Goal: Task Accomplishment & Management: Use online tool/utility

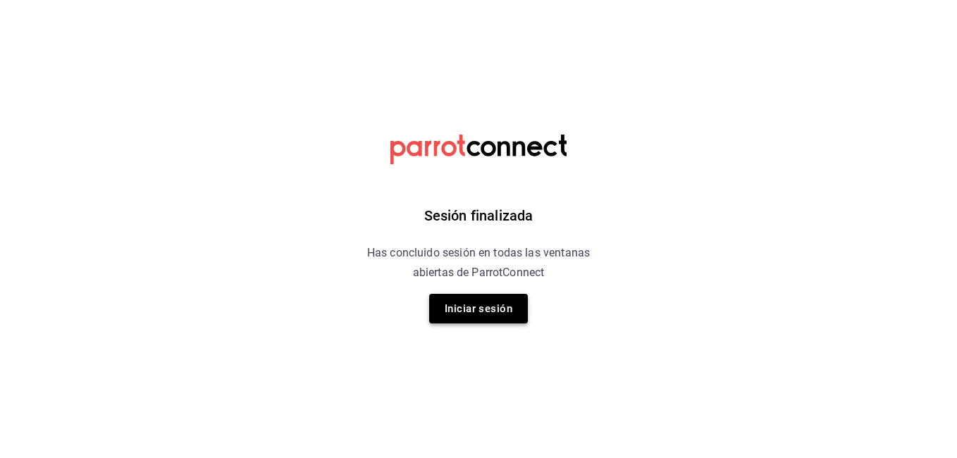
click at [452, 311] on button "Iniciar sesión" at bounding box center [478, 309] width 99 height 30
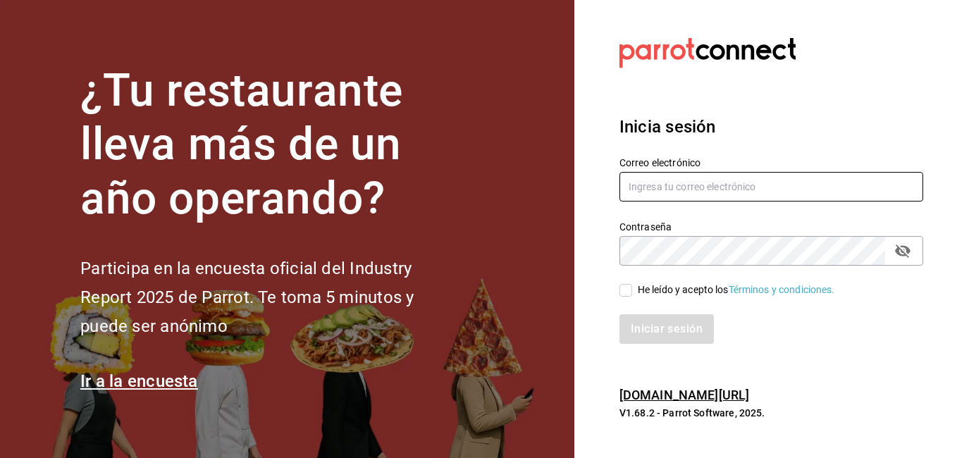
type input "sergio.villalobos@costeno.com"
click at [627, 292] on input "He leído y acepto los Términos y condiciones." at bounding box center [625, 290] width 13 height 13
checkbox input "true"
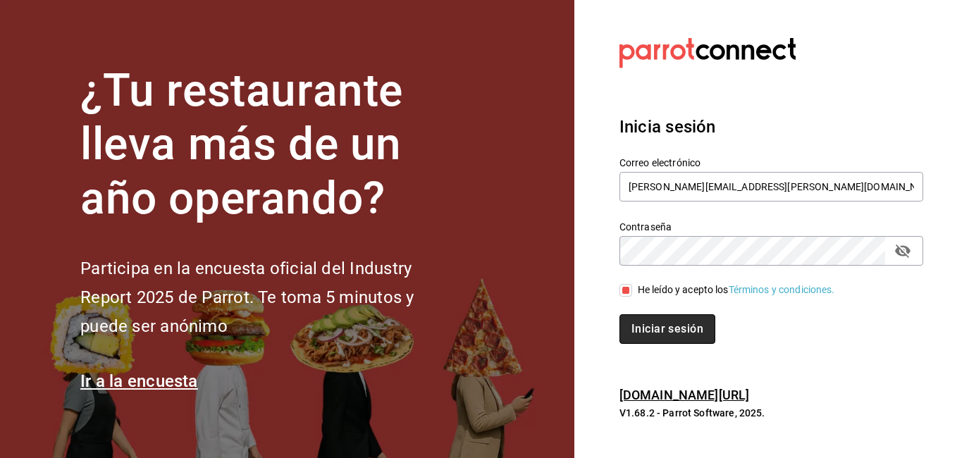
click at [659, 337] on button "Iniciar sesión" at bounding box center [667, 329] width 96 height 30
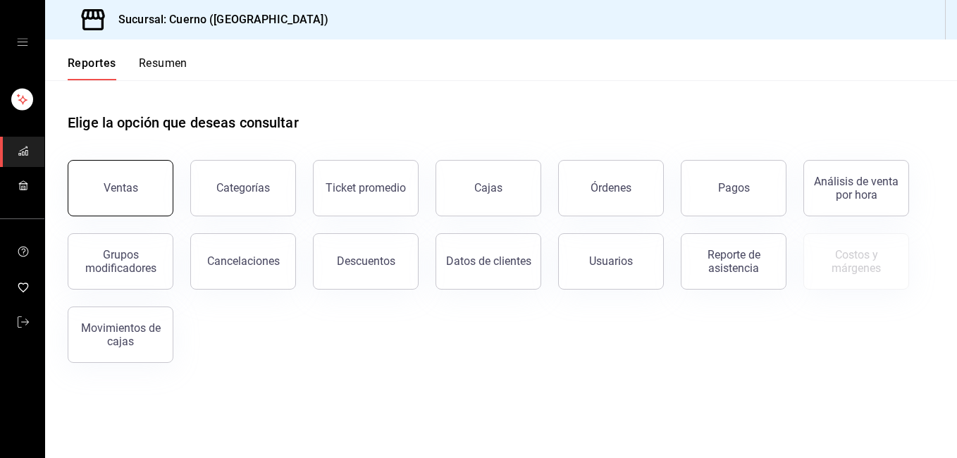
click at [135, 200] on button "Ventas" at bounding box center [121, 188] width 106 height 56
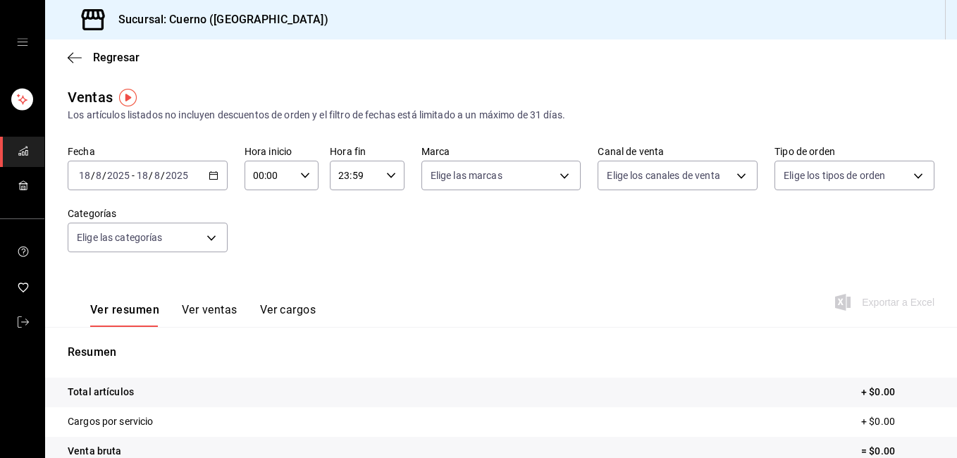
click at [211, 177] on icon "button" at bounding box center [214, 175] width 10 height 10
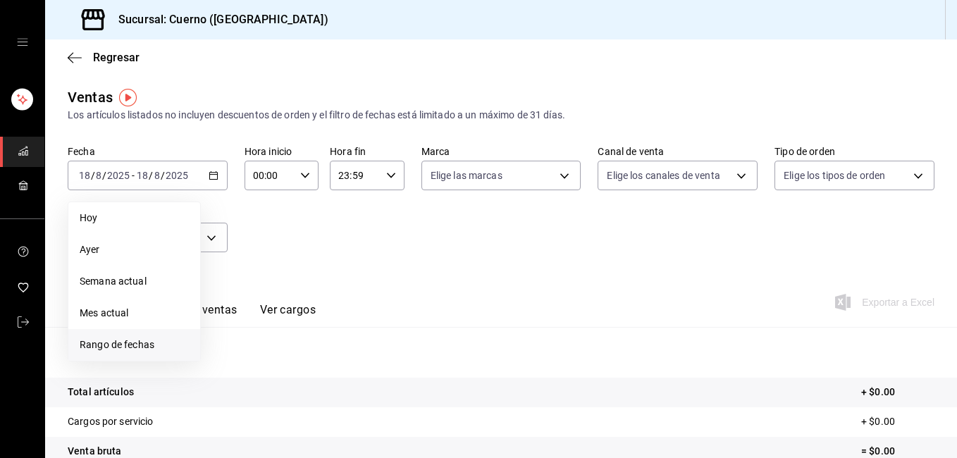
click at [134, 341] on span "Rango de fechas" at bounding box center [134, 344] width 109 height 15
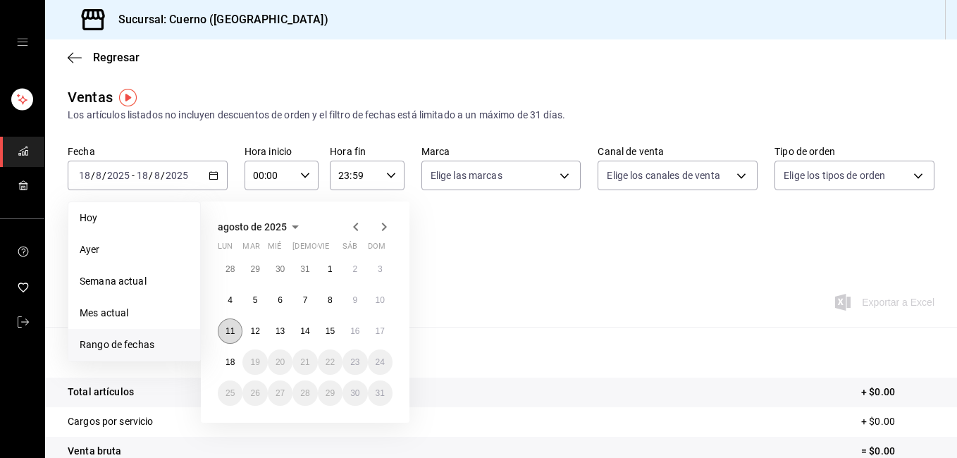
click at [231, 327] on abbr "11" at bounding box center [229, 331] width 9 height 10
click at [225, 368] on button "18" at bounding box center [230, 361] width 25 height 25
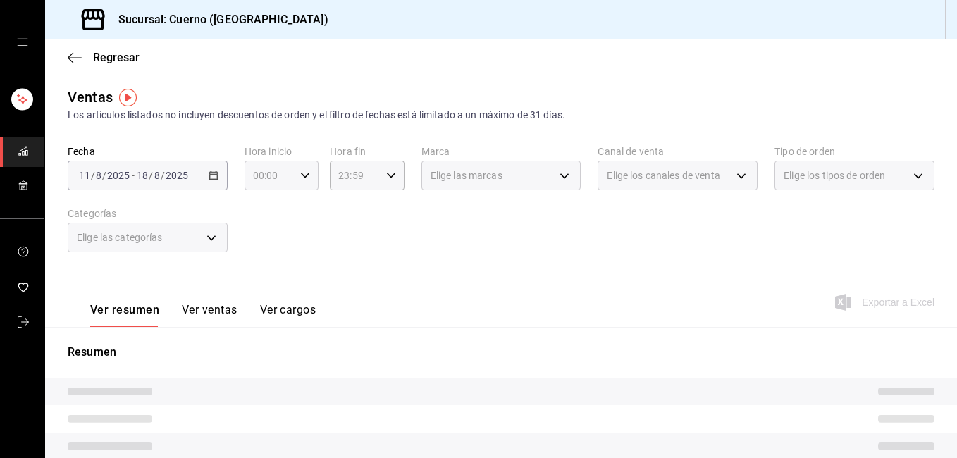
click at [302, 173] on icon "button" at bounding box center [305, 175] width 10 height 10
click at [262, 274] on span "02" at bounding box center [261, 278] width 14 height 11
type input "02:00"
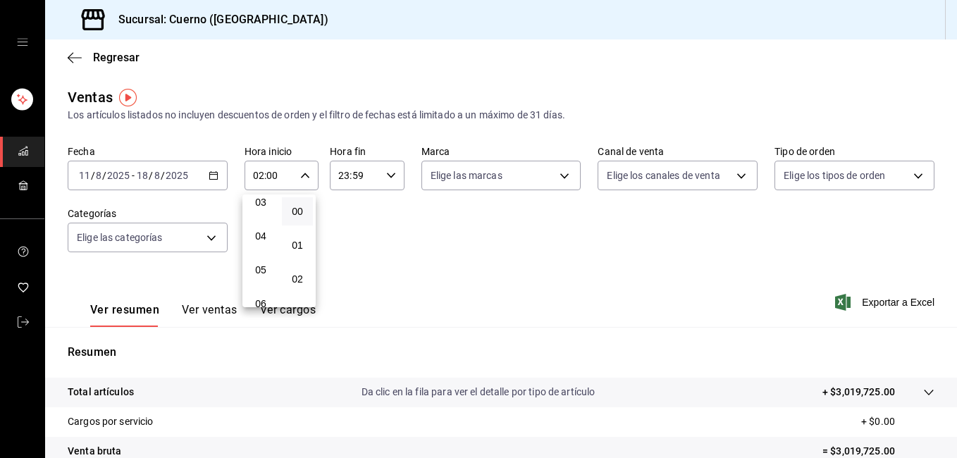
scroll to position [113, 0]
click at [262, 274] on button "05" at bounding box center [260, 268] width 31 height 28
type input "05:00"
click at [387, 181] on div at bounding box center [478, 229] width 957 height 458
click at [387, 181] on div "23:59 Hora fin" at bounding box center [367, 176] width 74 height 30
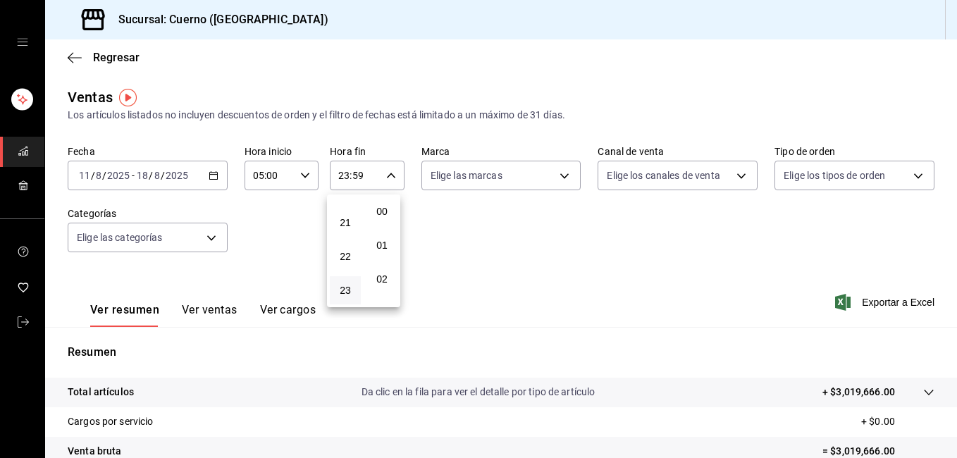
scroll to position [1916, 0]
click at [349, 216] on button "21" at bounding box center [345, 223] width 31 height 28
type input "21:59"
click at [349, 216] on span "05" at bounding box center [345, 216] width 14 height 11
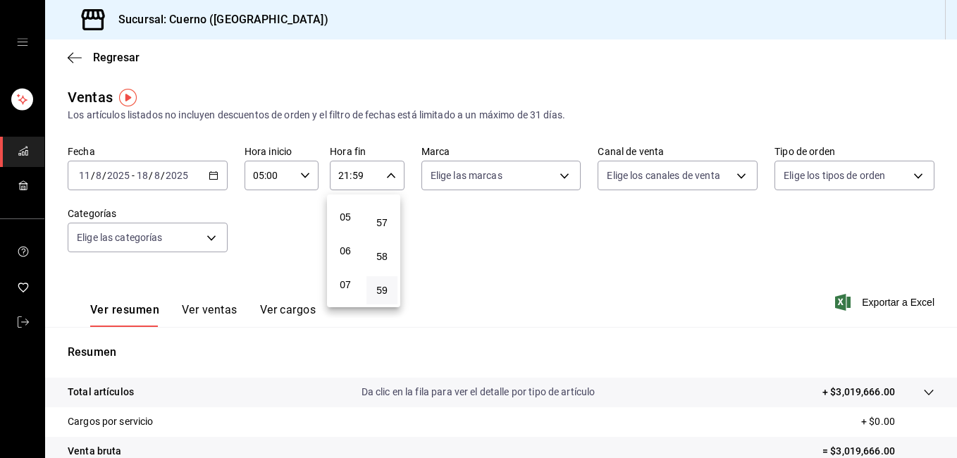
type input "05:59"
drag, startPoint x: 952, startPoint y: 112, endPoint x: 940, endPoint y: 282, distance: 170.8
click at [940, 282] on div at bounding box center [478, 229] width 957 height 458
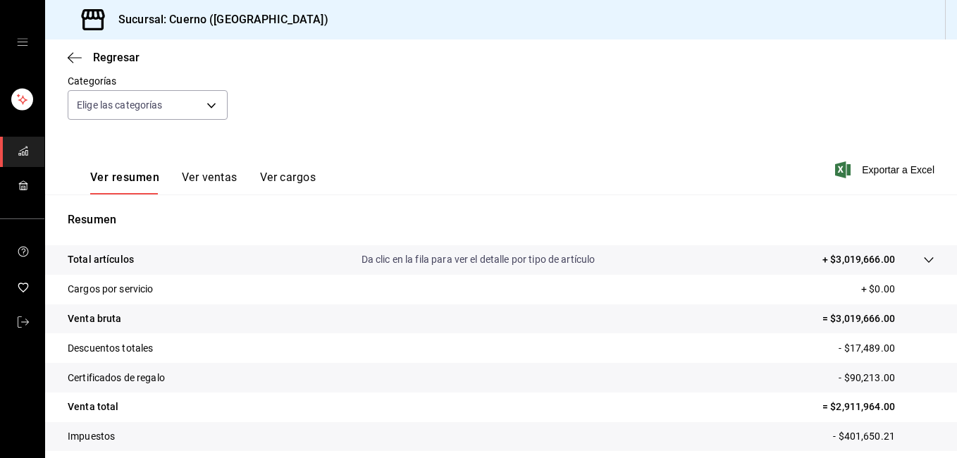
scroll to position [108, 0]
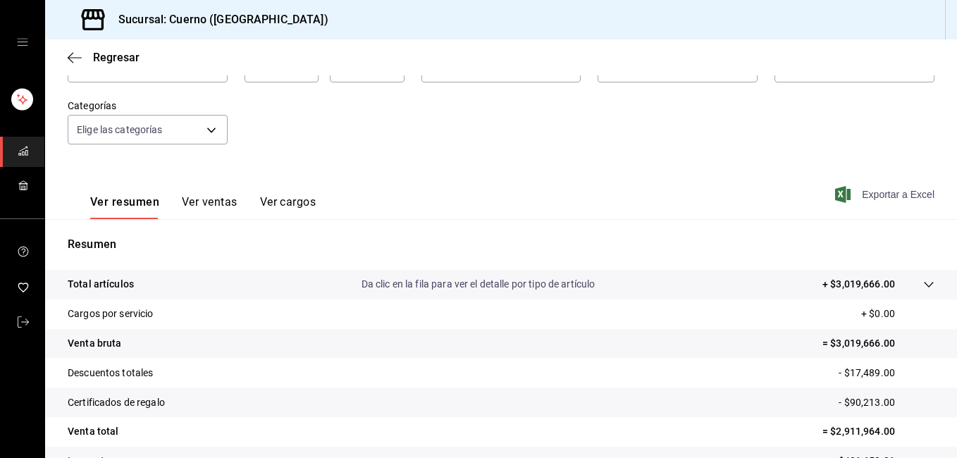
click at [892, 202] on span "Exportar a Excel" at bounding box center [886, 194] width 97 height 17
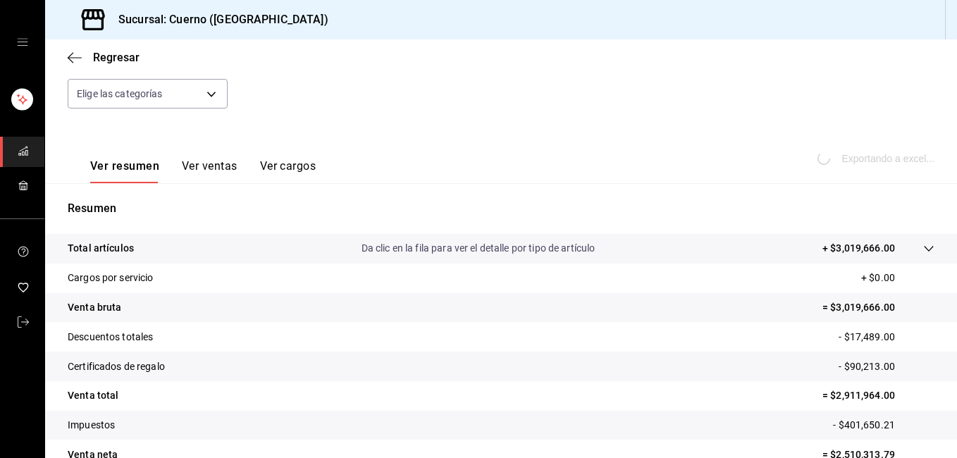
scroll to position [217, 0]
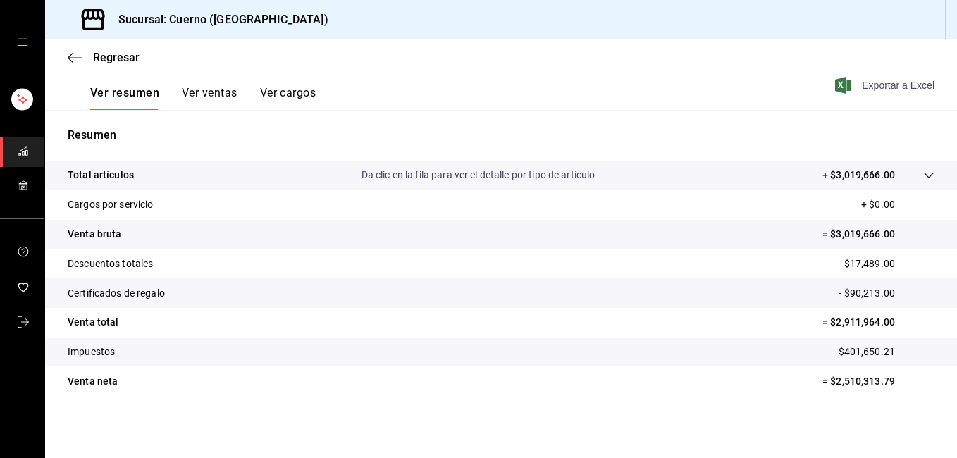
click at [885, 91] on span "Exportar a Excel" at bounding box center [886, 85] width 97 height 17
click at [68, 57] on icon "button" at bounding box center [75, 57] width 14 height 13
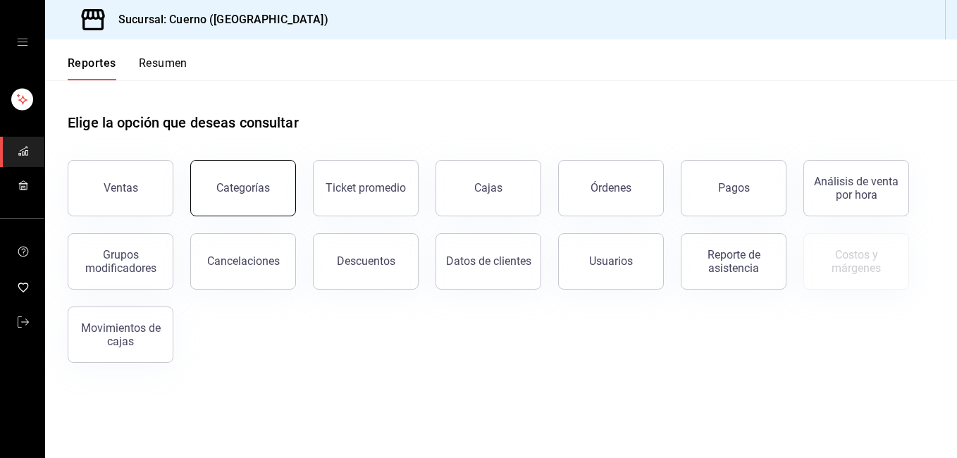
click at [245, 194] on button "Categorías" at bounding box center [243, 188] width 106 height 56
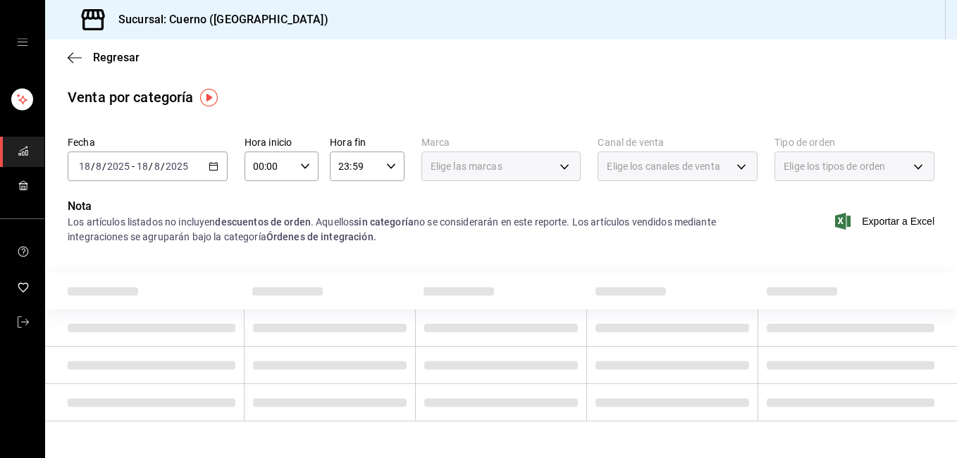
click at [211, 162] on icon "button" at bounding box center [214, 166] width 10 height 10
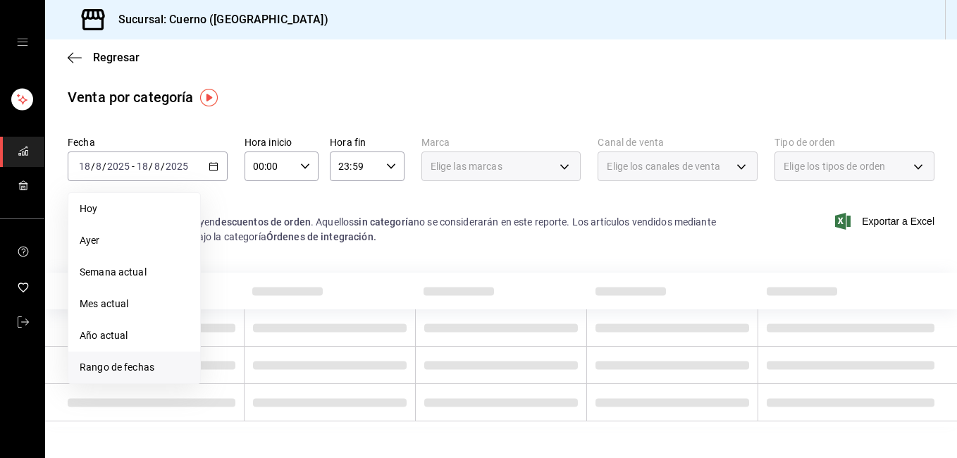
click at [113, 366] on span "Rango de fechas" at bounding box center [134, 367] width 109 height 15
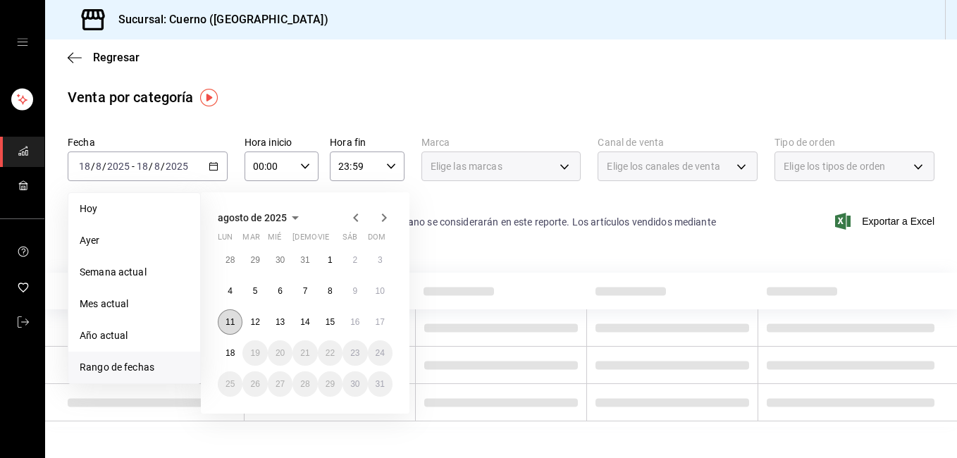
click at [225, 316] on button "11" at bounding box center [230, 321] width 25 height 25
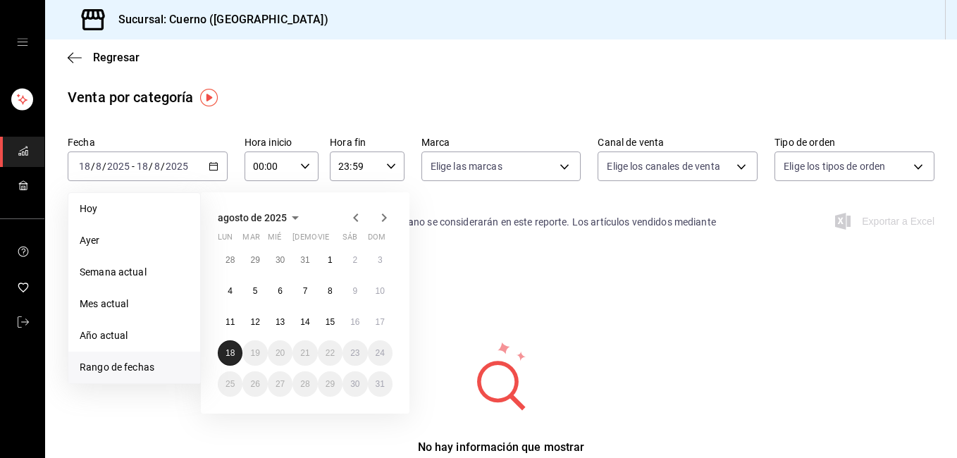
click at [230, 351] on abbr "18" at bounding box center [229, 353] width 9 height 10
click at [235, 320] on button "11" at bounding box center [230, 321] width 25 height 25
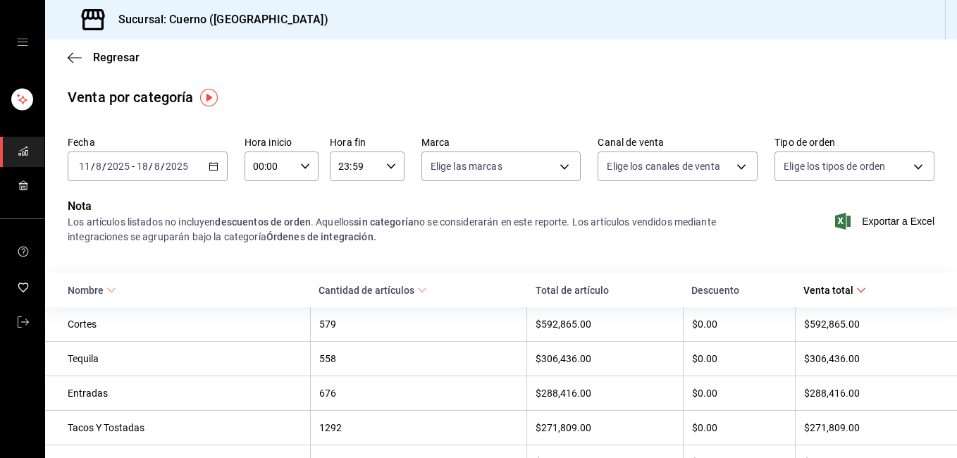
click at [305, 172] on div "00:00 Hora inicio" at bounding box center [281, 166] width 74 height 30
click at [264, 242] on button "01" at bounding box center [260, 236] width 31 height 28
type input "01:00"
click at [264, 242] on button "05" at bounding box center [260, 230] width 31 height 28
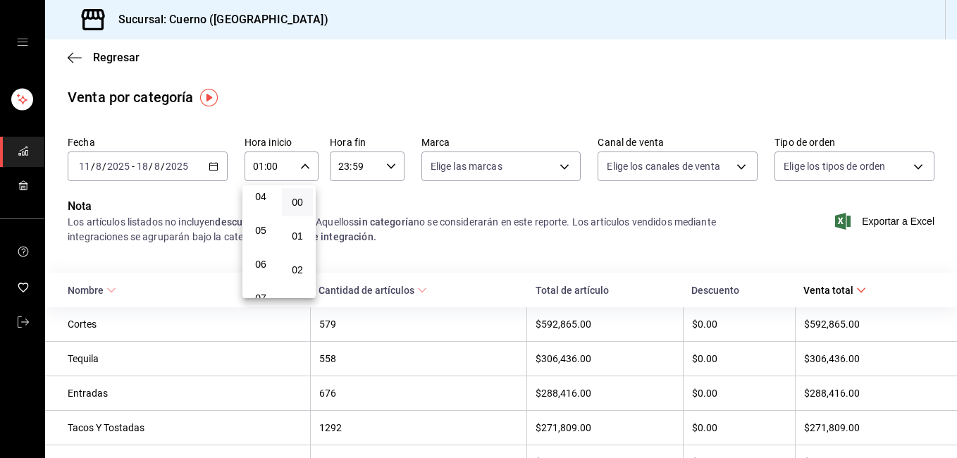
type input "05:00"
click at [381, 173] on div at bounding box center [478, 229] width 957 height 458
click at [381, 173] on div "23:59 Hora fin" at bounding box center [367, 166] width 74 height 30
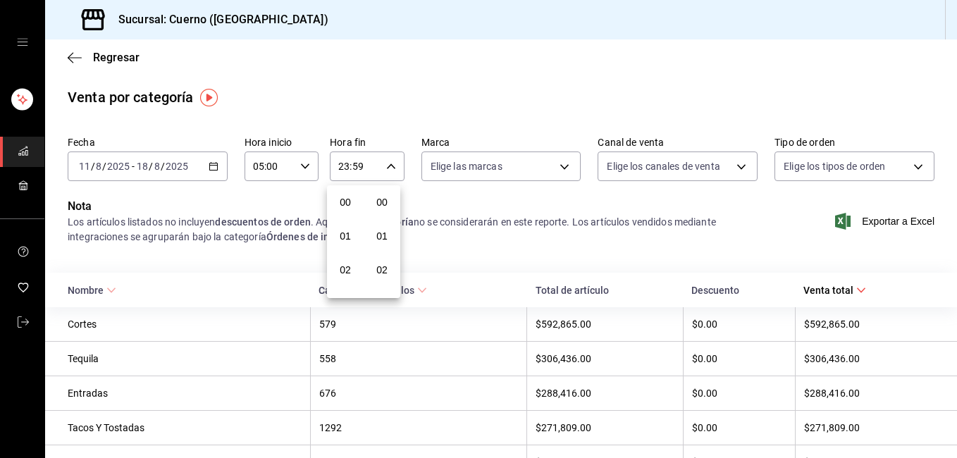
scroll to position [1916, 0]
click at [350, 215] on span "21" at bounding box center [345, 213] width 14 height 11
type input "21:59"
click at [350, 215] on button "05" at bounding box center [345, 208] width 31 height 28
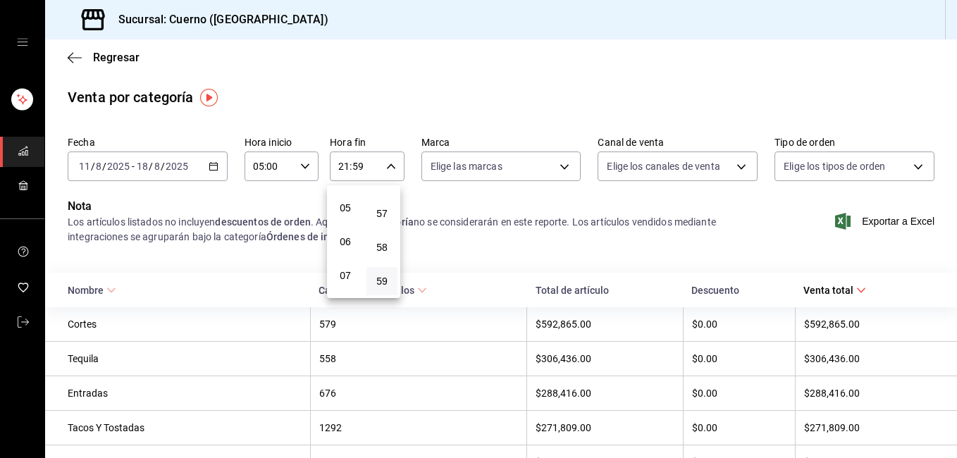
type input "05:59"
drag, startPoint x: 950, startPoint y: 119, endPoint x: 959, endPoint y: 163, distance: 45.2
click at [956, 163] on html "Sucursal: Cuerno (Andares) Regresar Venta por categoría Fecha [DATE] [DATE] - […" at bounding box center [478, 229] width 957 height 458
click at [935, 206] on div at bounding box center [478, 229] width 957 height 458
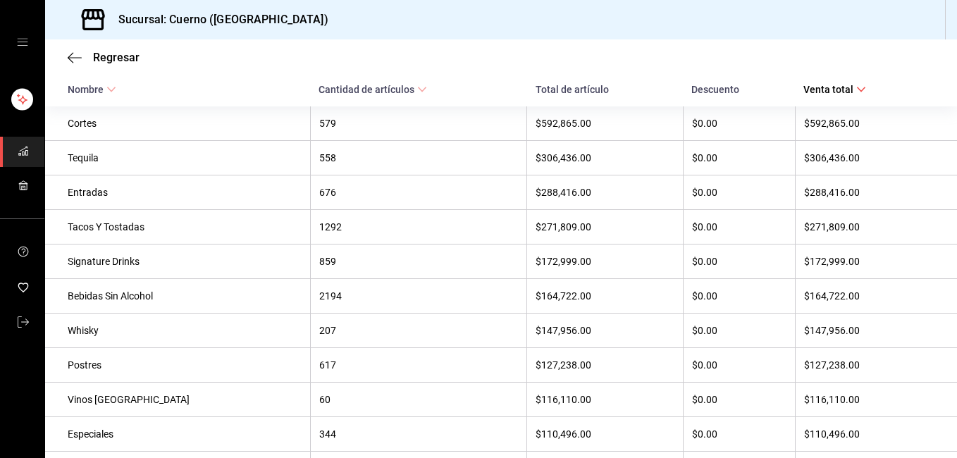
scroll to position [213, 0]
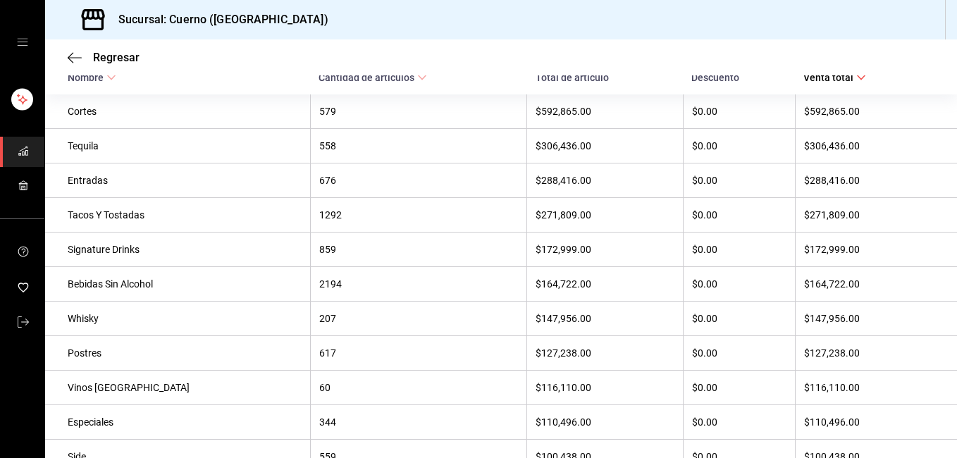
click at [319, 249] on div "859" at bounding box center [418, 249] width 199 height 11
click at [535, 113] on div "$592,865.00" at bounding box center [604, 111] width 138 height 11
drag, startPoint x: 531, startPoint y: 113, endPoint x: 491, endPoint y: 113, distance: 40.2
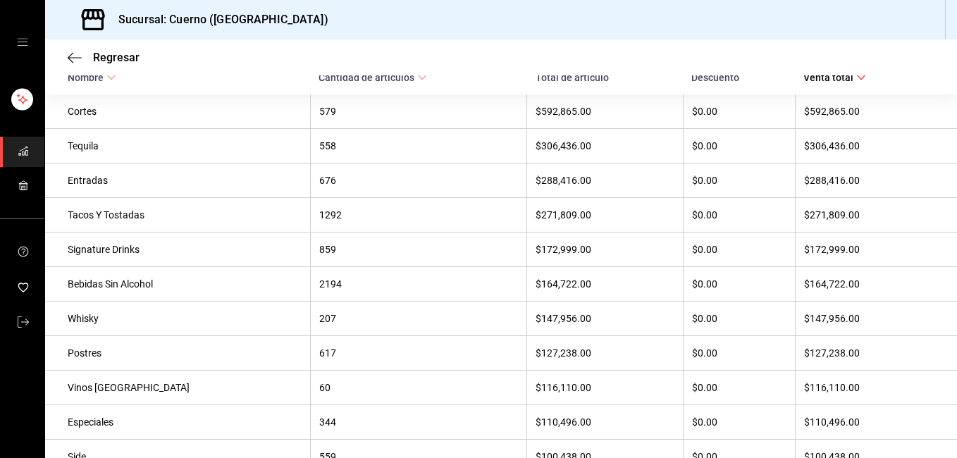
click at [491, 113] on div "579" at bounding box center [418, 111] width 199 height 11
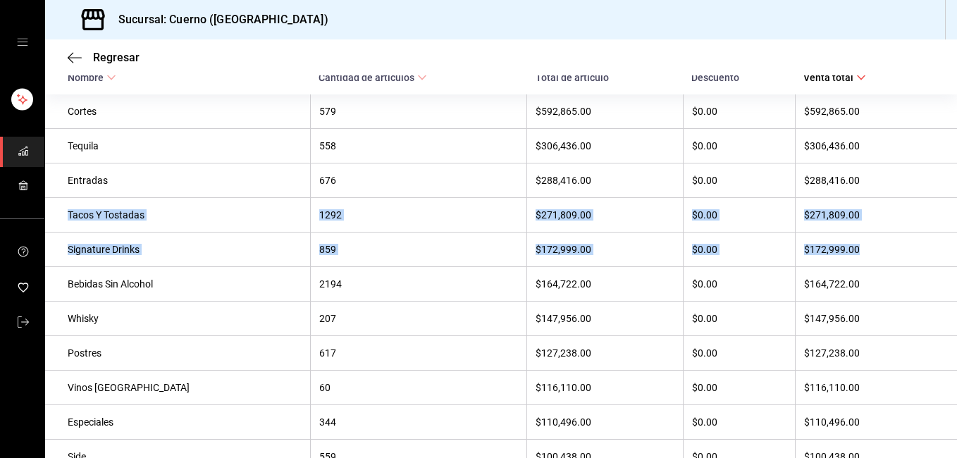
drag, startPoint x: 944, startPoint y: 186, endPoint x: 941, endPoint y: 243, distance: 57.1
drag, startPoint x: 941, startPoint y: 243, endPoint x: 884, endPoint y: 269, distance: 62.7
click at [884, 267] on th "$172,999.00" at bounding box center [876, 249] width 162 height 35
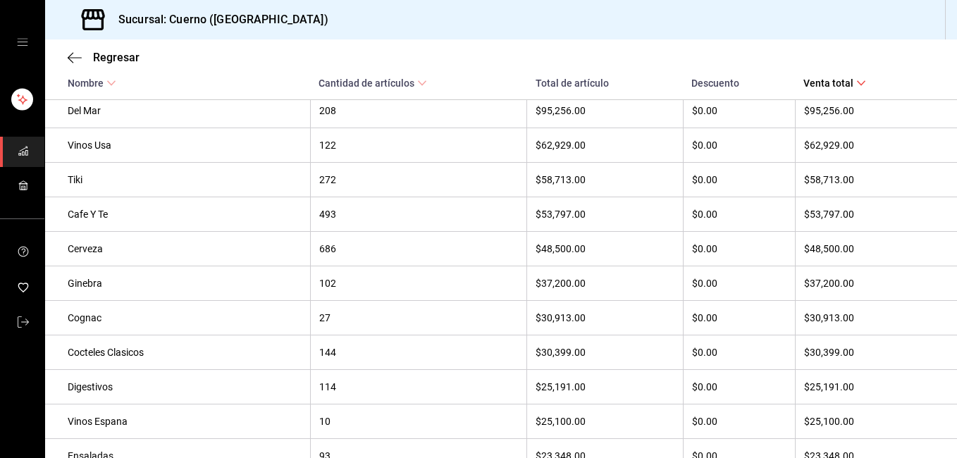
scroll to position [600, 0]
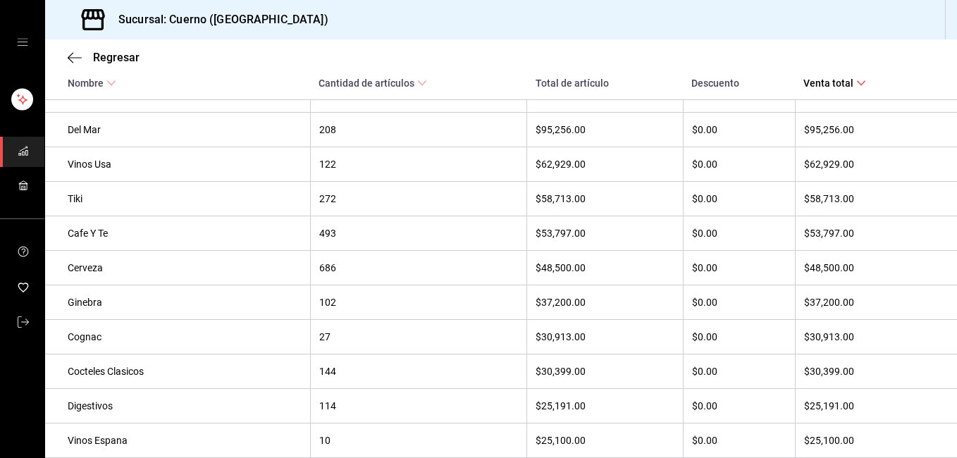
click at [550, 204] on div "$58,713.00" at bounding box center [604, 198] width 138 height 11
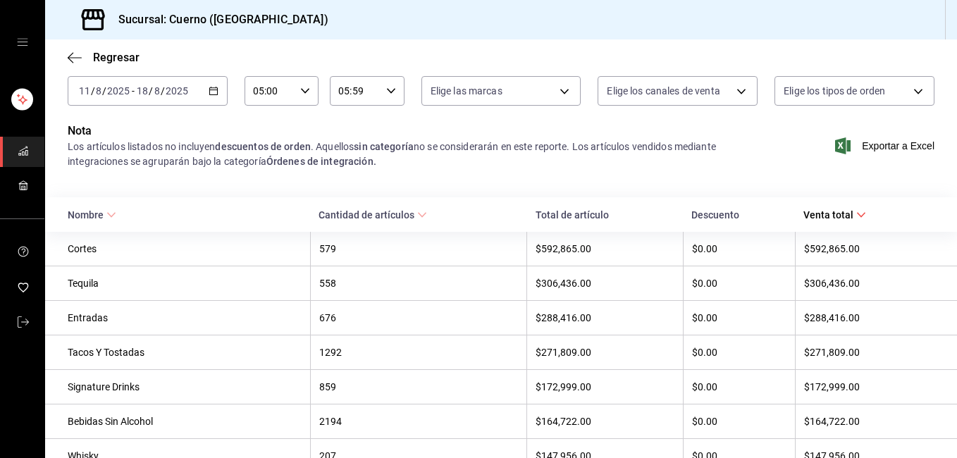
scroll to position [51, 0]
